Goal: Information Seeking & Learning: Learn about a topic

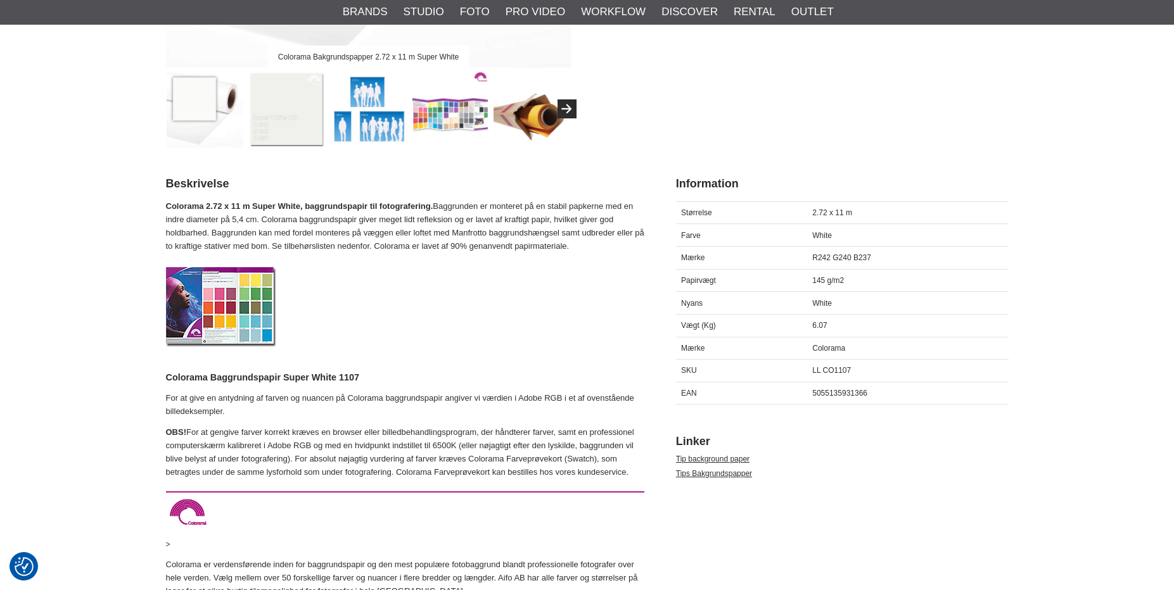
scroll to position [443, 0]
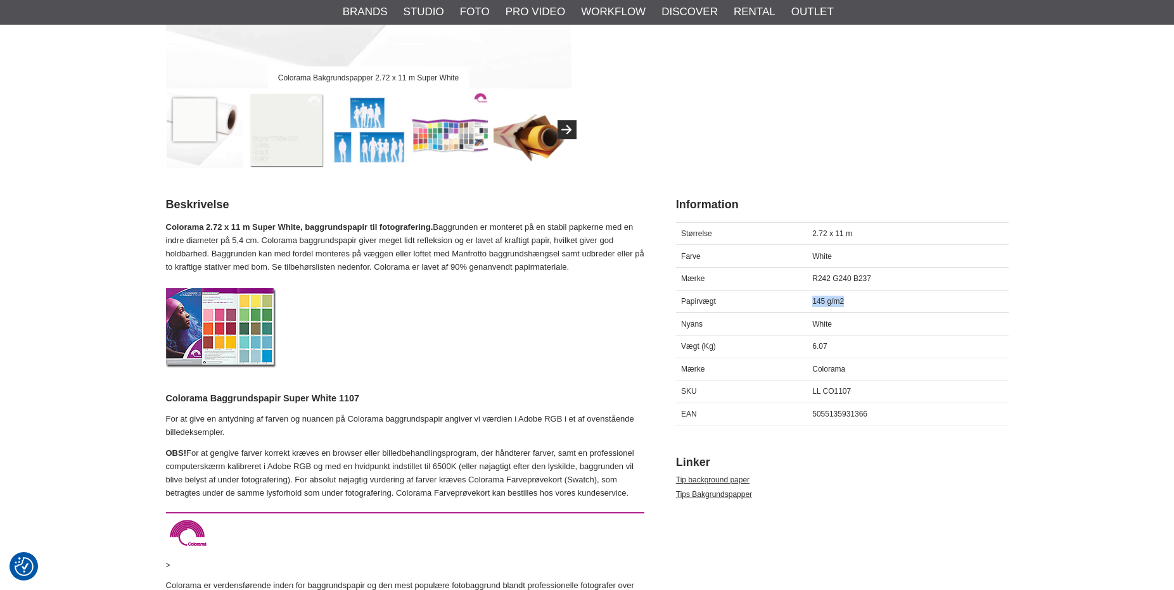
drag, startPoint x: 846, startPoint y: 304, endPoint x: 812, endPoint y: 302, distance: 34.9
click at [812, 302] on div "145 g/m2" at bounding box center [907, 301] width 201 height 23
drag, startPoint x: 812, startPoint y: 302, endPoint x: 818, endPoint y: 300, distance: 7.4
copy span "145 g/m2"
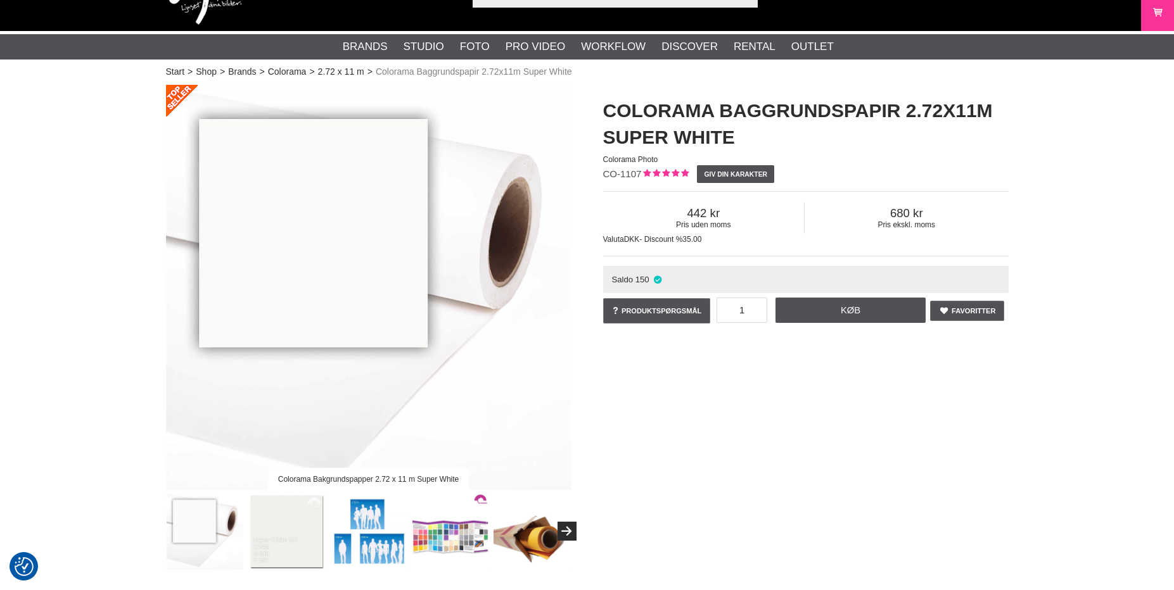
scroll to position [0, 0]
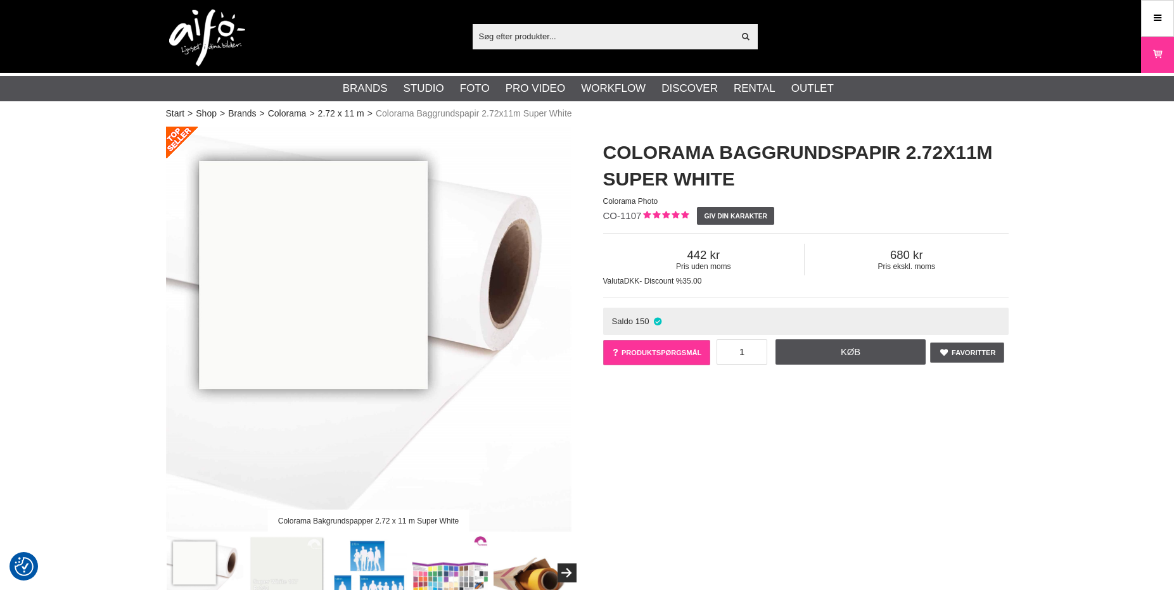
click at [635, 344] on link "Produktspørgsmål" at bounding box center [657, 352] width 108 height 25
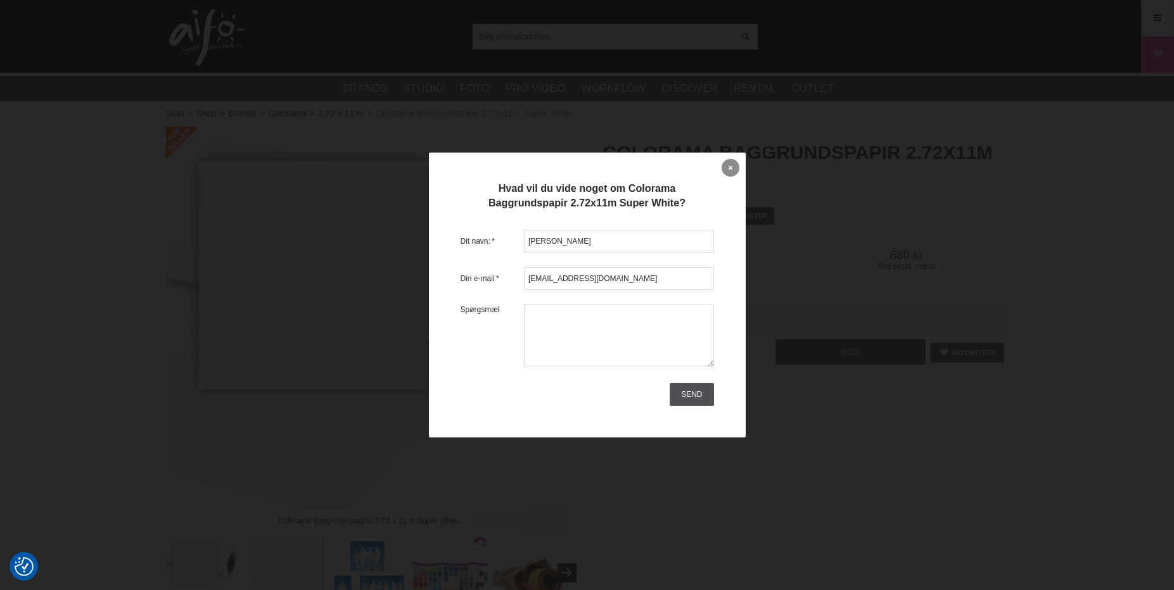
click at [732, 168] on link at bounding box center [731, 168] width 18 height 18
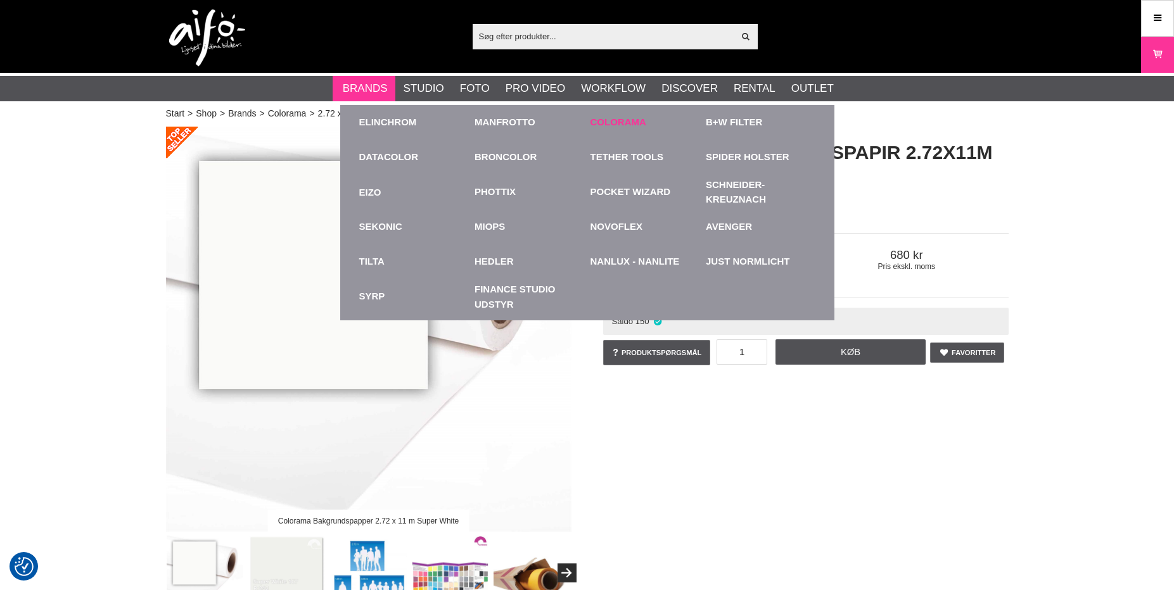
click at [604, 127] on link "Colorama" at bounding box center [618, 122] width 56 height 15
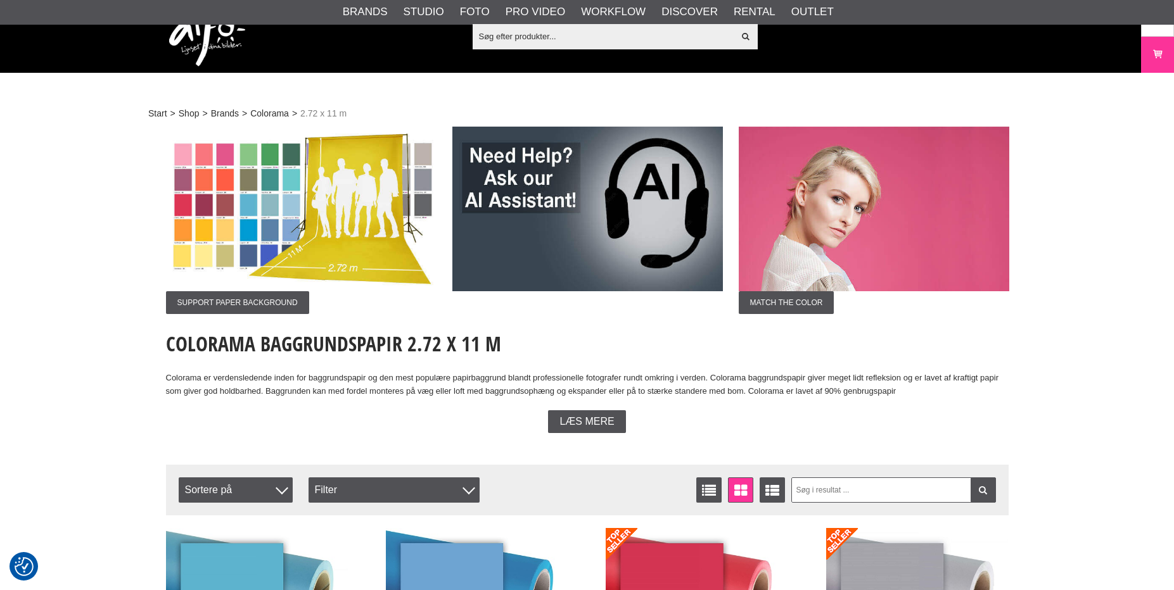
scroll to position [274, 0]
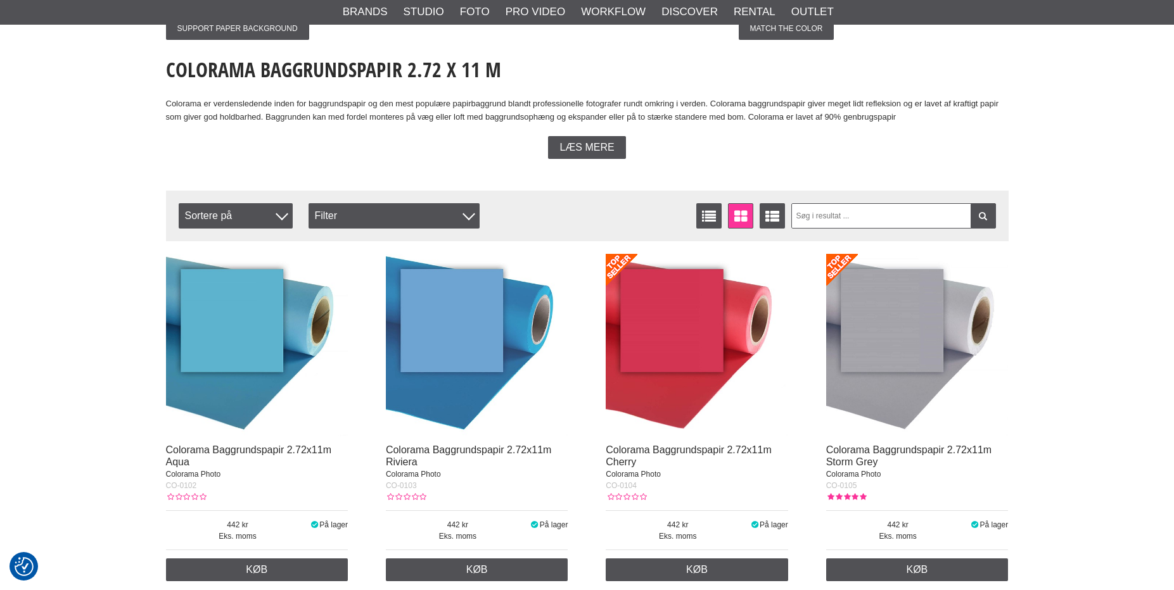
click at [473, 352] on img at bounding box center [477, 345] width 182 height 182
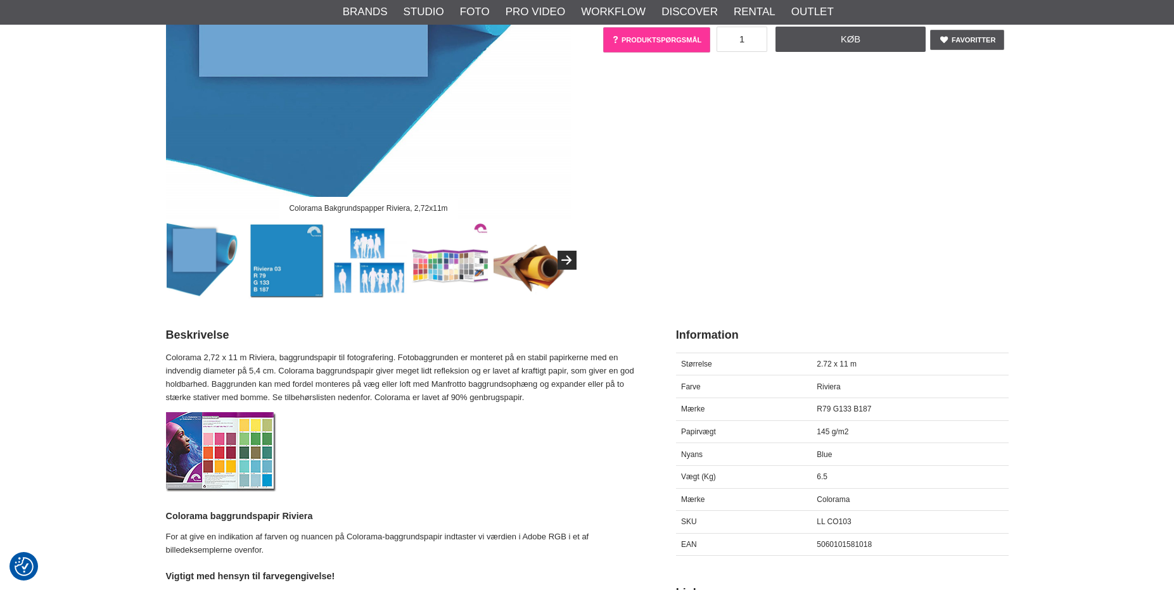
scroll to position [317, 0]
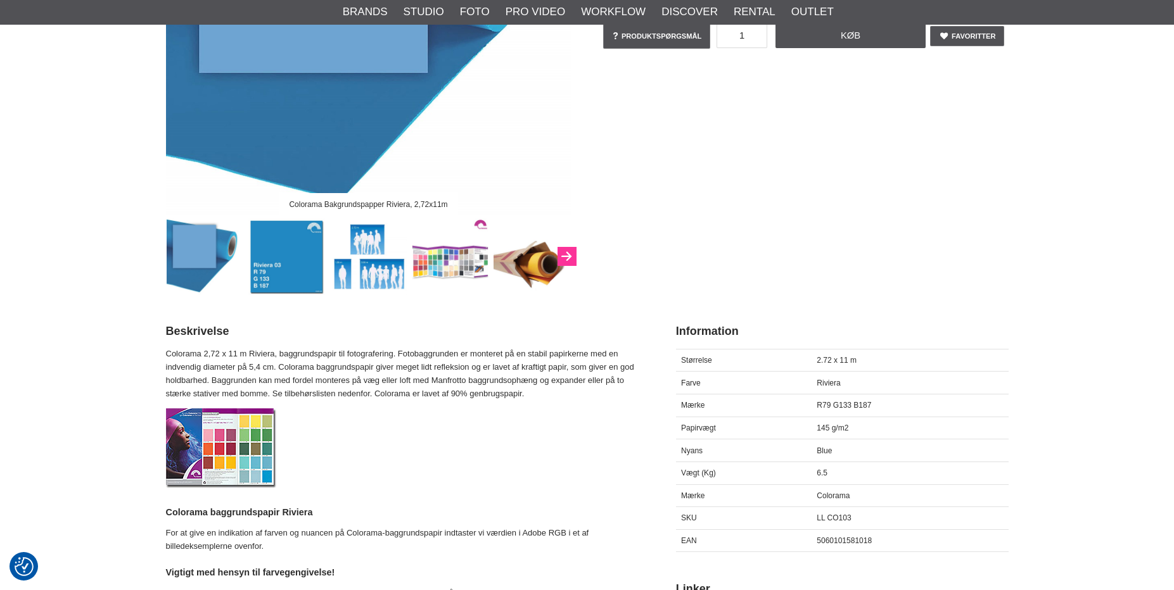
click at [570, 262] on button "Next" at bounding box center [566, 256] width 19 height 19
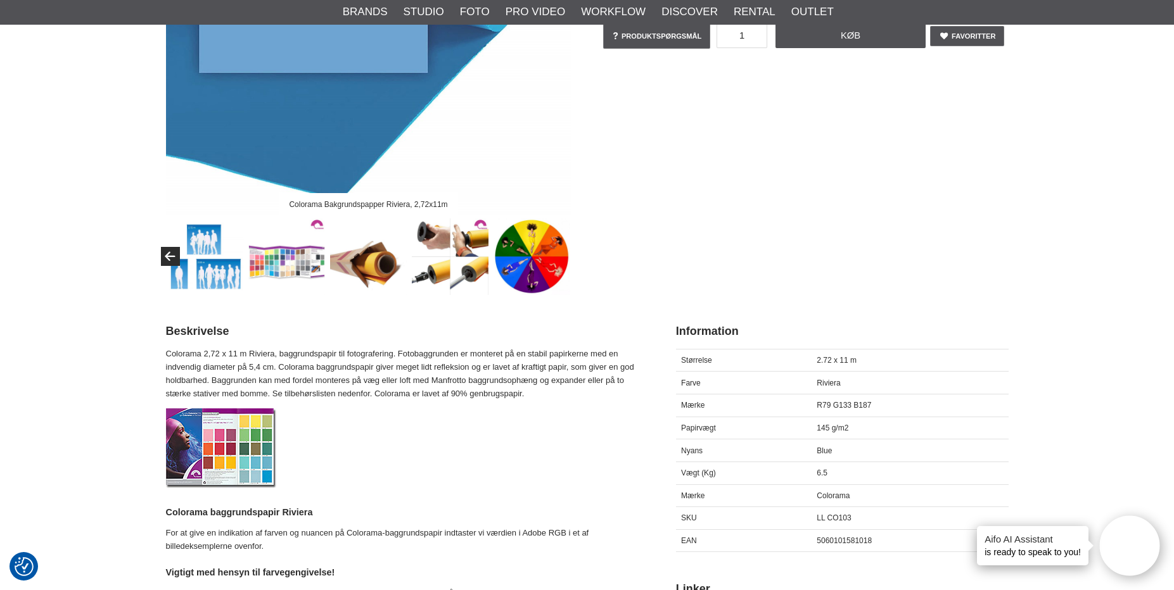
click at [415, 273] on img at bounding box center [450, 257] width 77 height 77
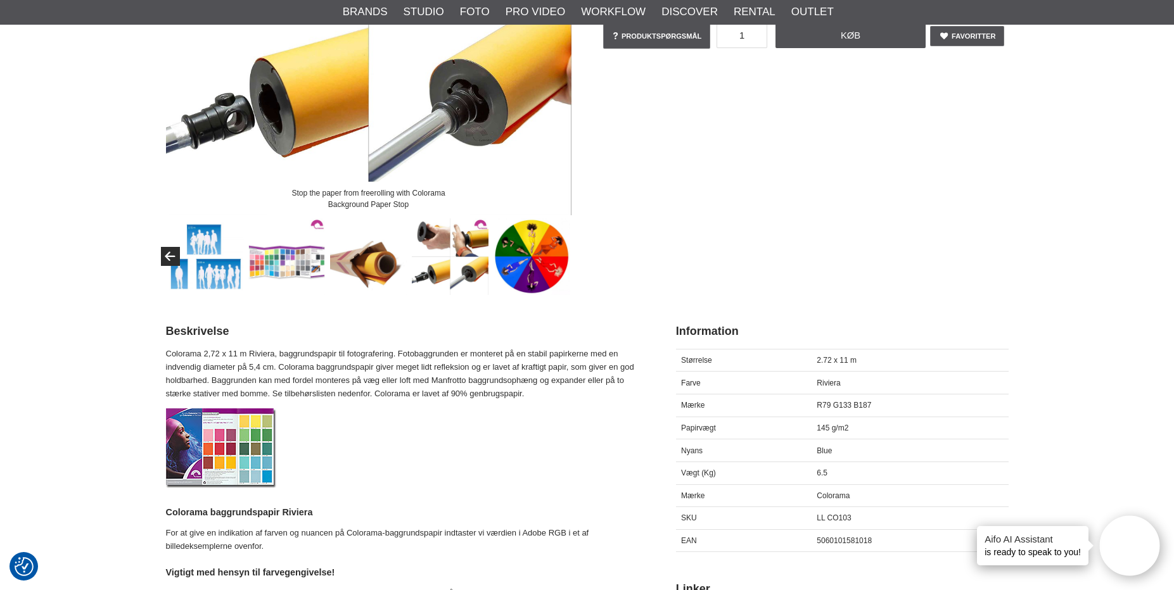
click at [473, 237] on img at bounding box center [450, 257] width 77 height 77
click at [473, 275] on img at bounding box center [450, 257] width 77 height 77
click at [423, 278] on img at bounding box center [451, 257] width 77 height 77
click at [433, 208] on div "Stop the paper from freerolling with Colorama Background Paper Stop" at bounding box center [368, 199] width 203 height 34
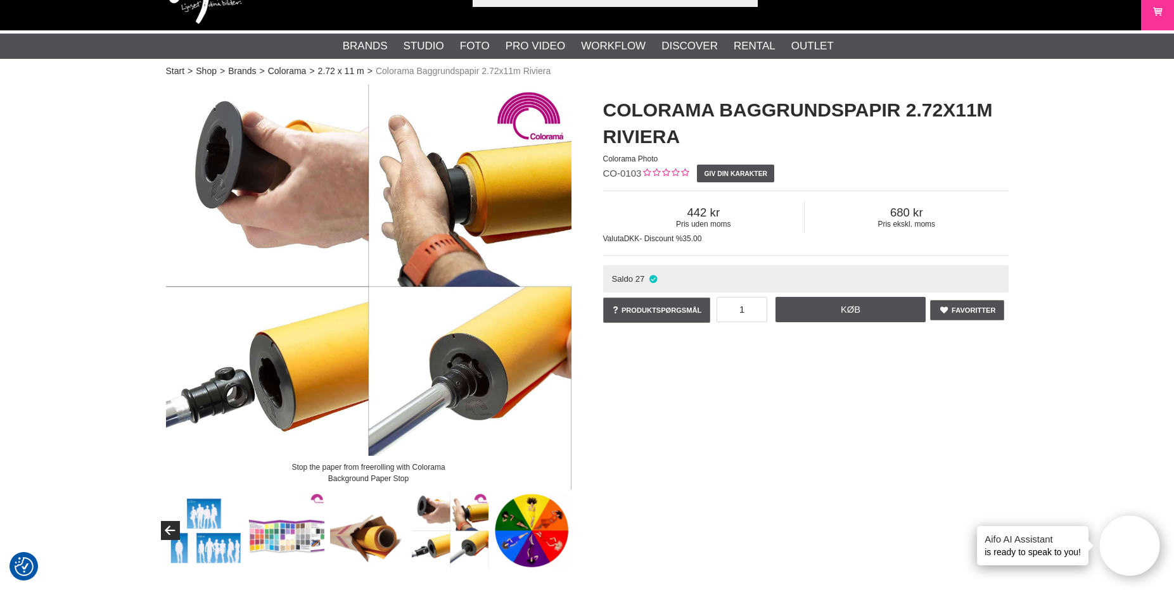
scroll to position [21, 0]
